Goal: Transaction & Acquisition: Purchase product/service

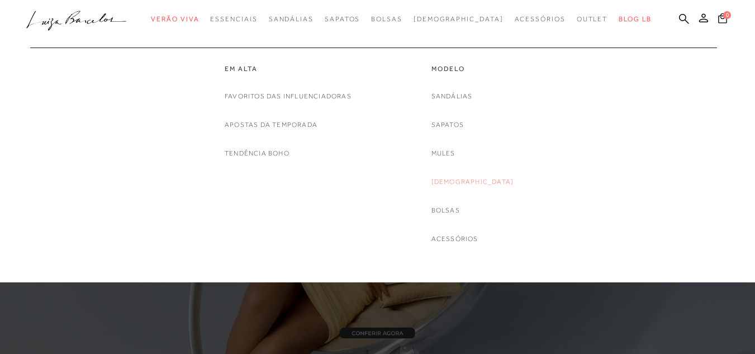
click at [483, 184] on link "[DEMOGRAPHIC_DATA]" at bounding box center [472, 182] width 83 height 12
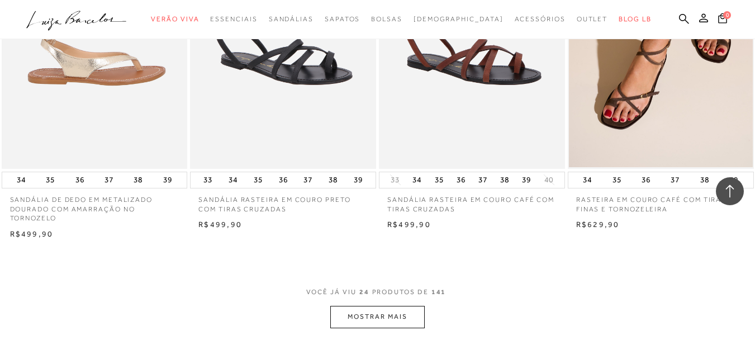
scroll to position [2122, 0]
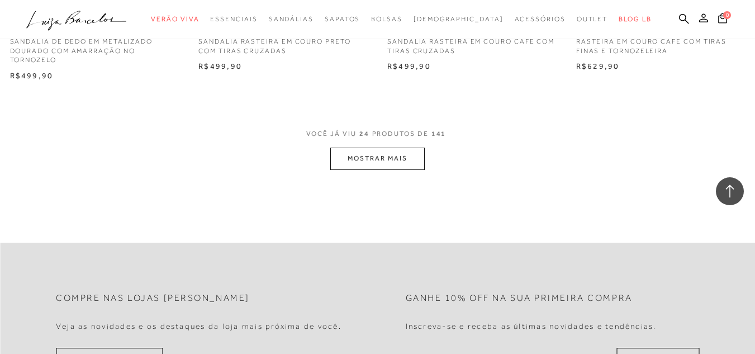
click at [408, 160] on button "MOSTRAR MAIS" at bounding box center [377, 158] width 94 height 22
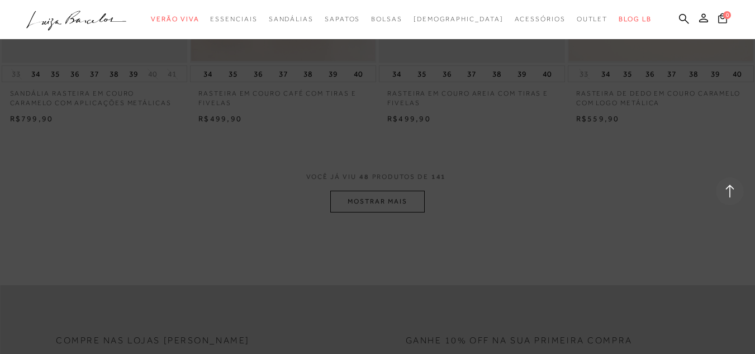
scroll to position [4133, 0]
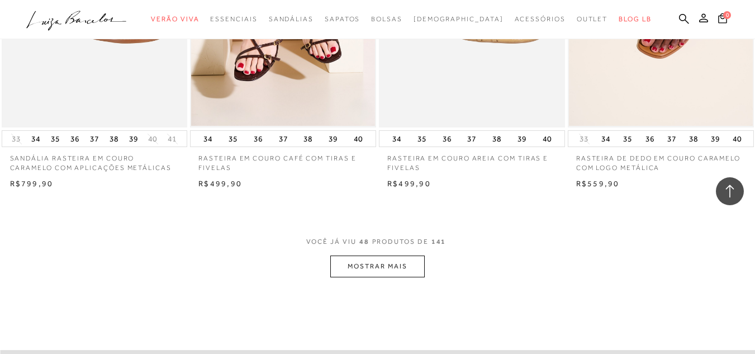
click at [413, 268] on button "MOSTRAR MAIS" at bounding box center [377, 266] width 94 height 22
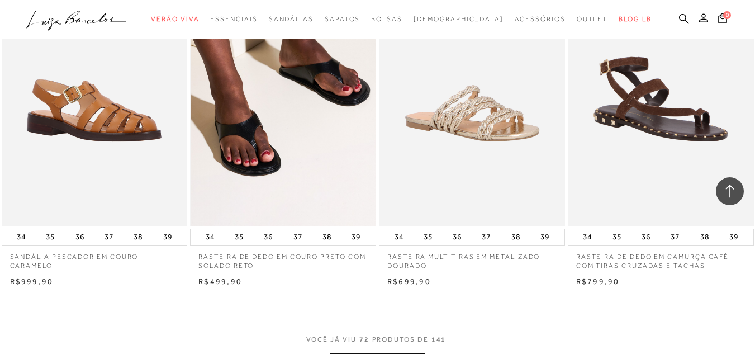
scroll to position [6367, 0]
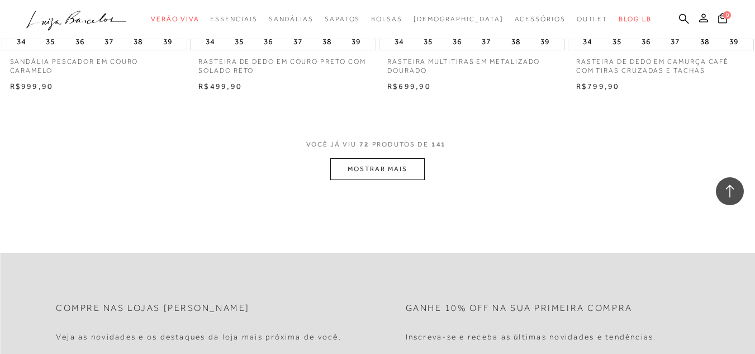
click at [387, 163] on button "MOSTRAR MAIS" at bounding box center [377, 169] width 94 height 22
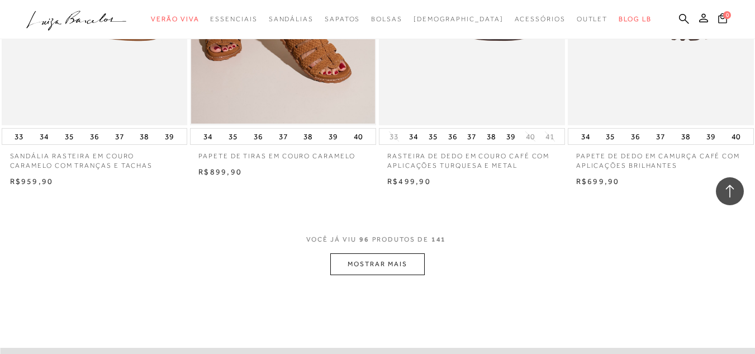
scroll to position [8679, 0]
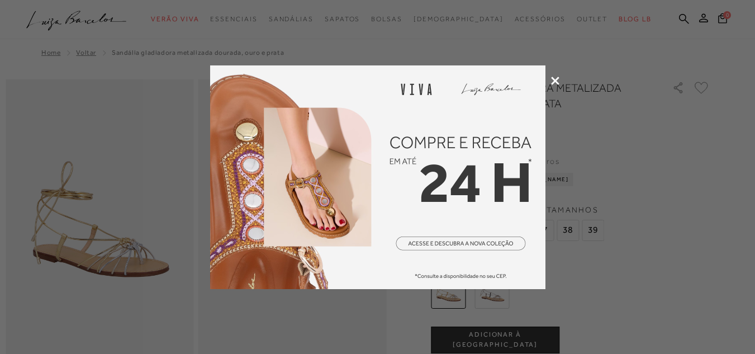
click at [557, 80] on icon at bounding box center [555, 81] width 8 height 8
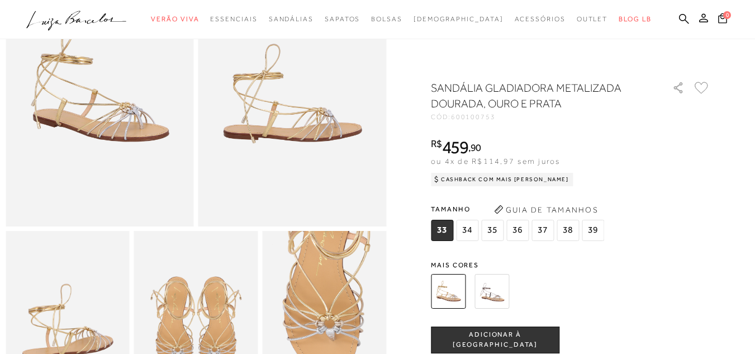
scroll to position [112, 0]
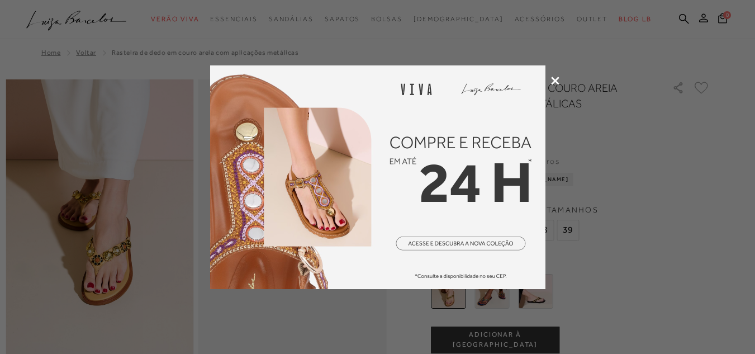
click at [560, 79] on div at bounding box center [377, 177] width 755 height 354
click at [557, 79] on div at bounding box center [377, 177] width 755 height 354
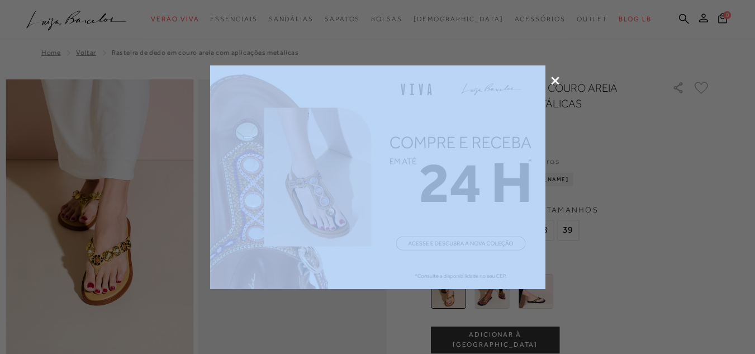
click at [555, 79] on icon at bounding box center [555, 81] width 8 height 8
